Goal: Transaction & Acquisition: Purchase product/service

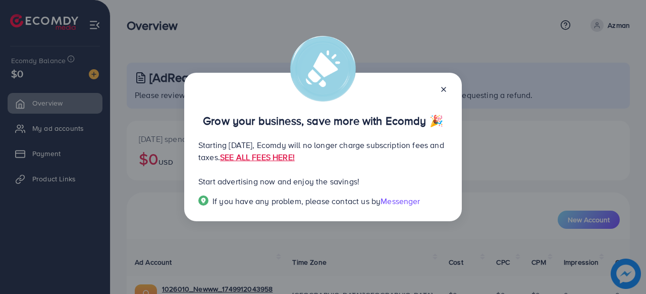
click at [445, 87] on line at bounding box center [444, 89] width 4 height 4
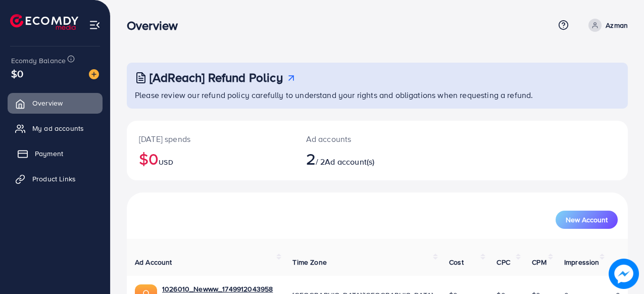
click at [38, 152] on span "Payment" at bounding box center [49, 153] width 28 height 10
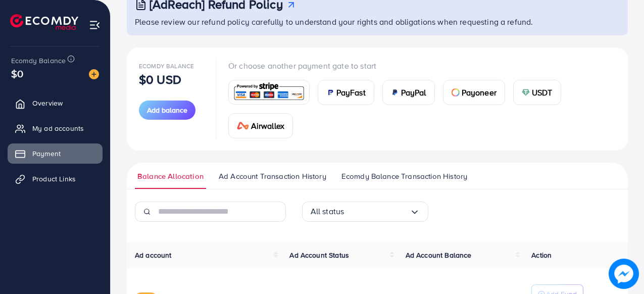
scroll to position [96, 0]
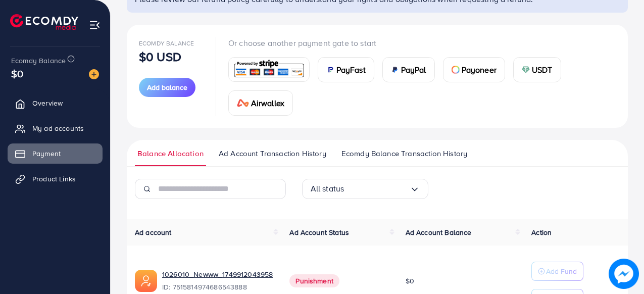
click at [350, 77] on div "PayFast" at bounding box center [346, 70] width 56 height 24
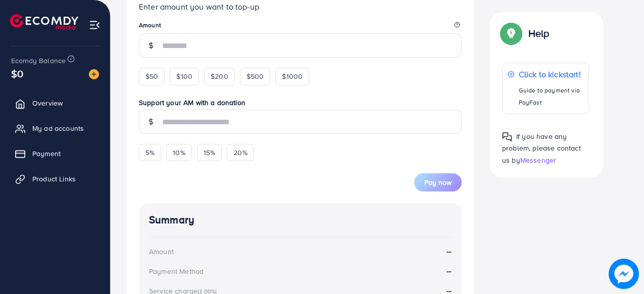
scroll to position [229, 0]
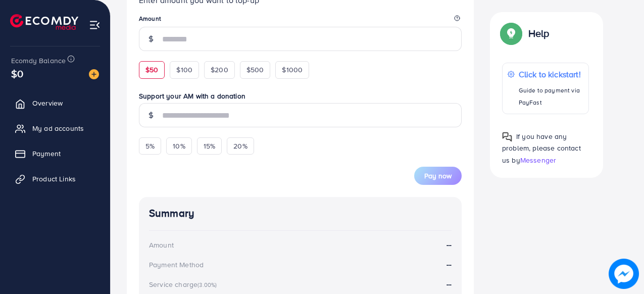
click at [152, 72] on span "$50" at bounding box center [151, 70] width 13 height 10
type input "**"
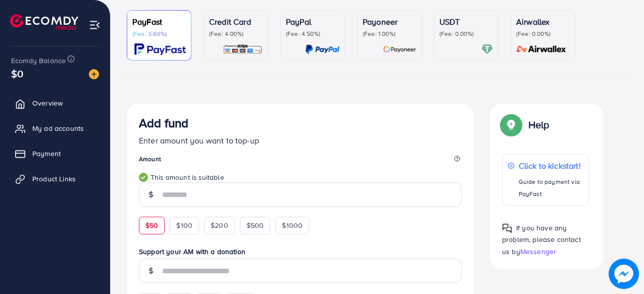
scroll to position [83, 0]
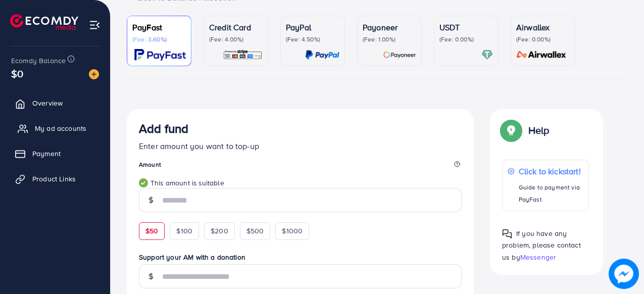
click at [77, 135] on link "My ad accounts" at bounding box center [55, 128] width 95 height 20
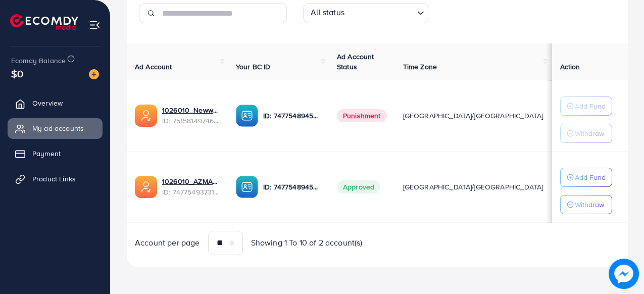
scroll to position [167, 0]
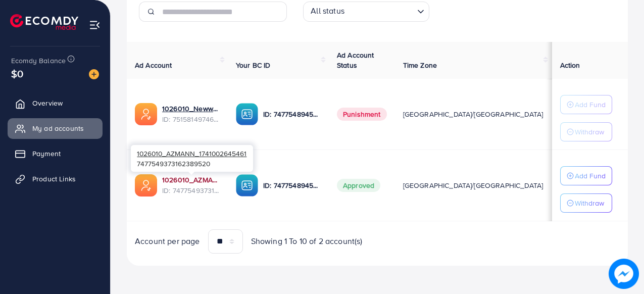
click at [199, 180] on link "1026010_AZMANN_1741002645461" at bounding box center [191, 180] width 58 height 10
click at [178, 179] on link "1026010_AZMANN_1741002645461" at bounding box center [191, 180] width 58 height 10
